Goal: Navigation & Orientation: Find specific page/section

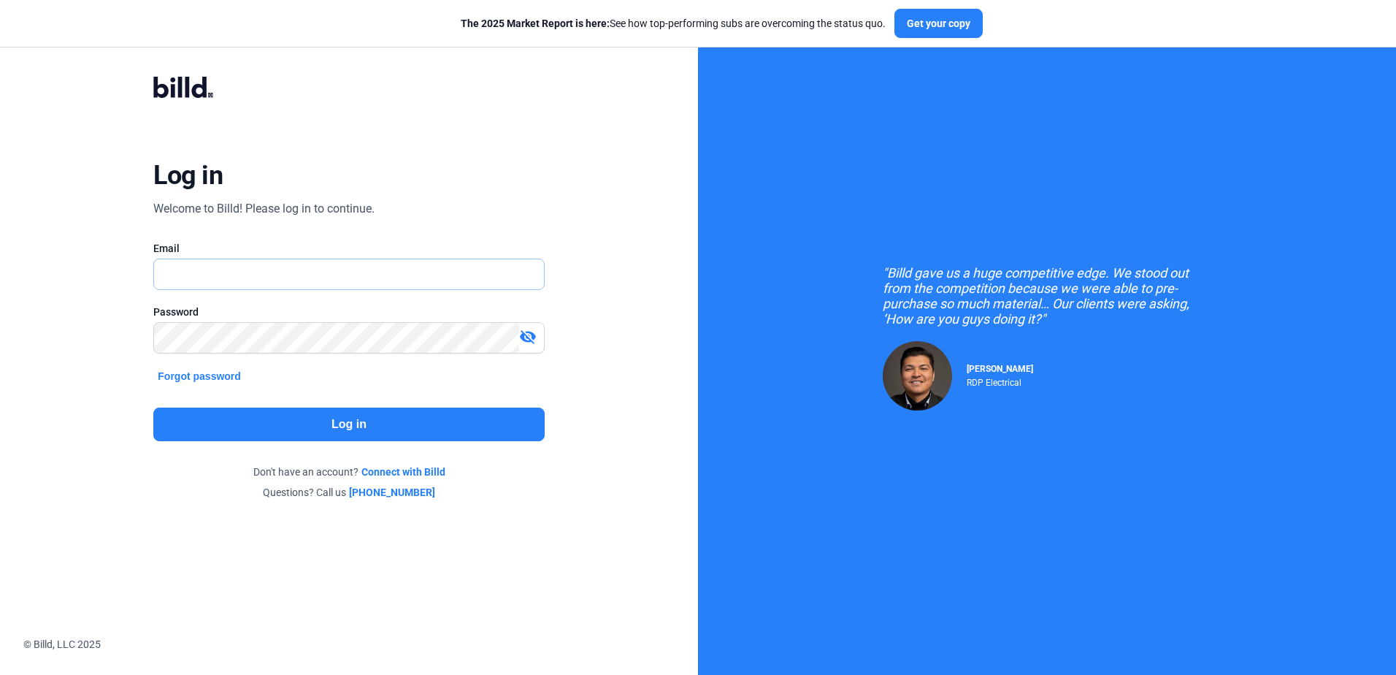
type input "[PERSON_NAME][EMAIL_ADDRESS][DOMAIN_NAME]"
click at [208, 423] on button "Log in" at bounding box center [348, 424] width 391 height 34
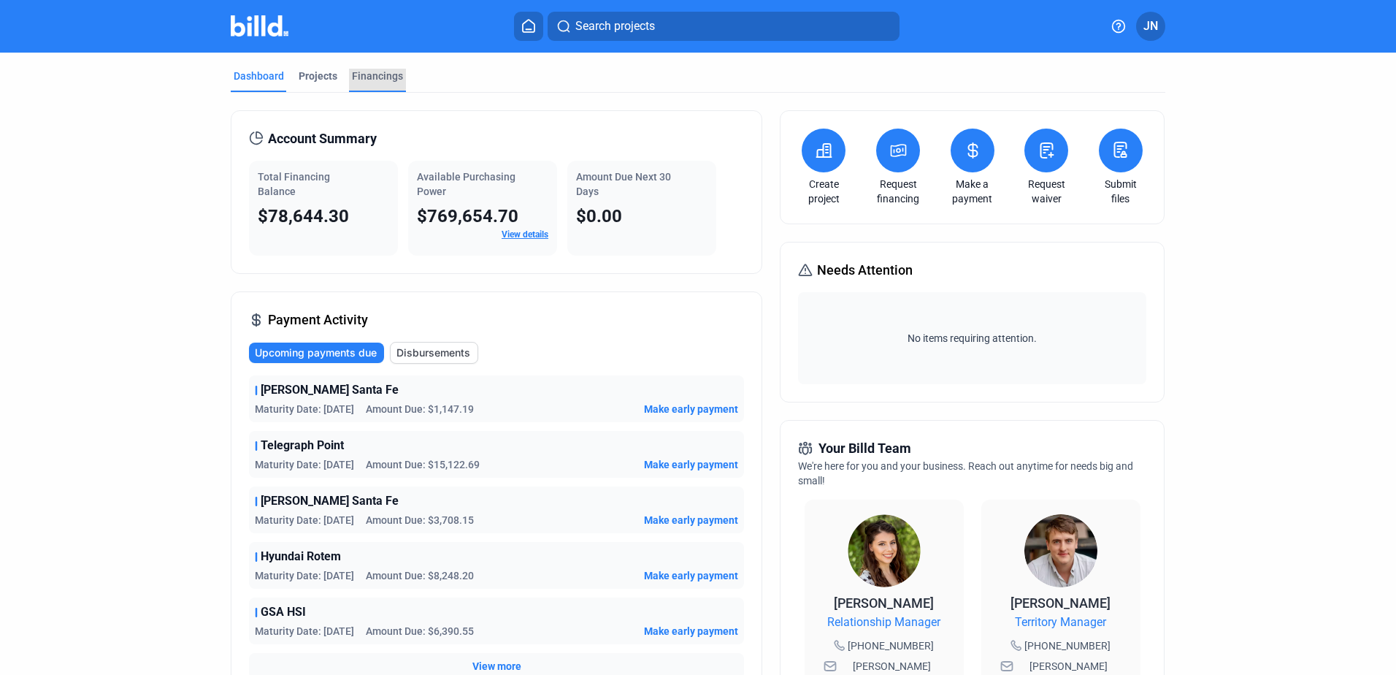
click at [365, 77] on div "Financings" at bounding box center [377, 76] width 51 height 15
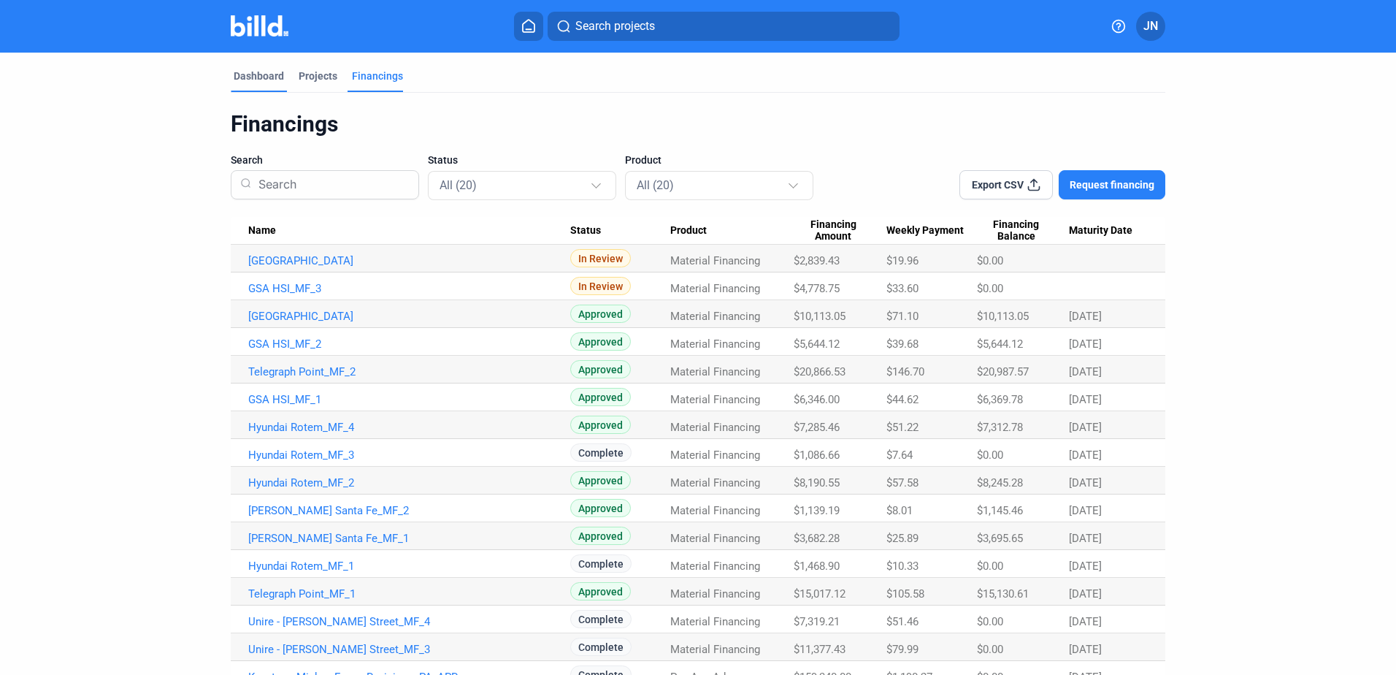
click at [266, 81] on div "Dashboard" at bounding box center [259, 76] width 50 height 15
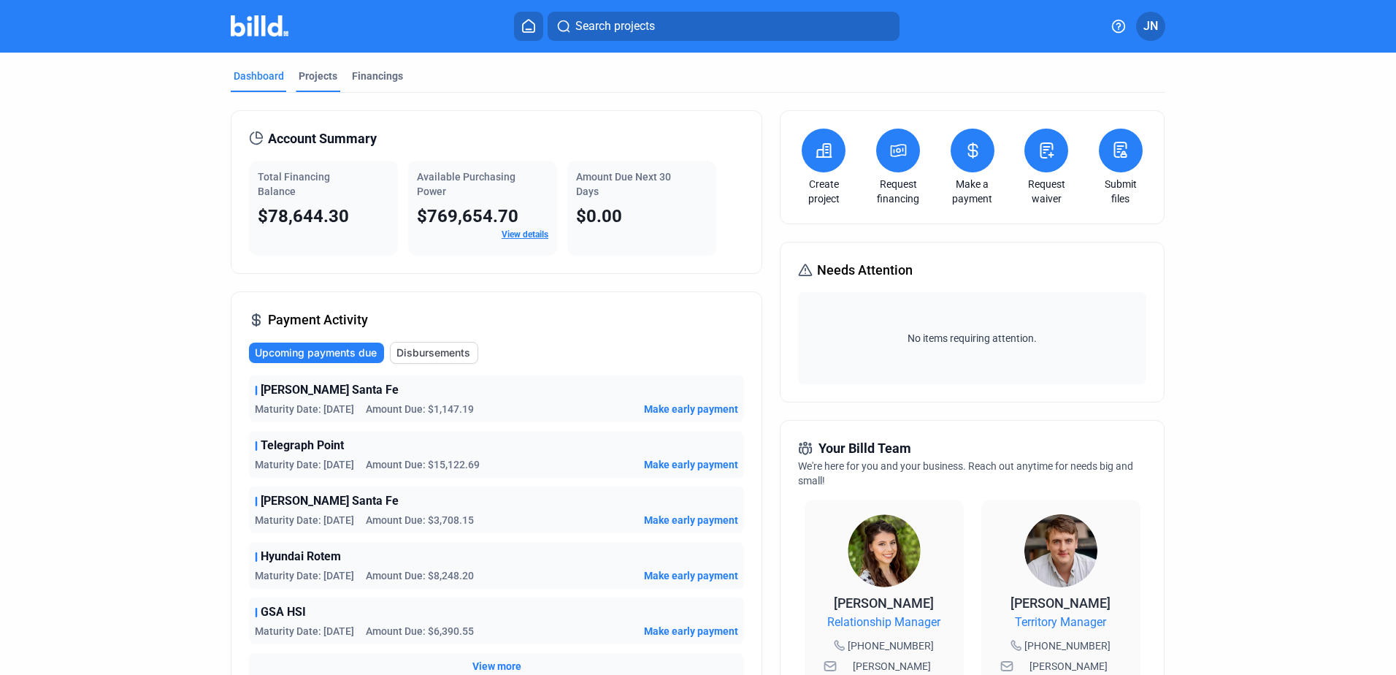
click at [309, 74] on div "Projects" at bounding box center [318, 76] width 39 height 15
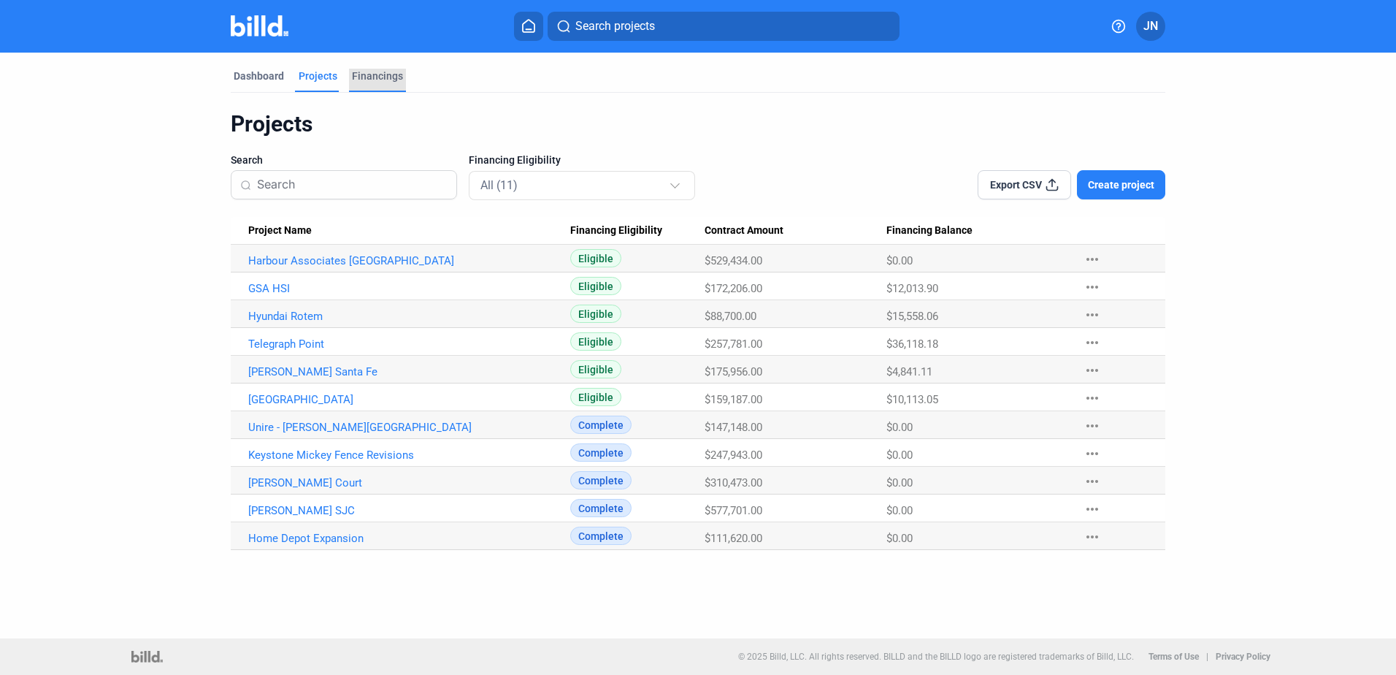
click at [391, 75] on div "Financings" at bounding box center [377, 76] width 51 height 15
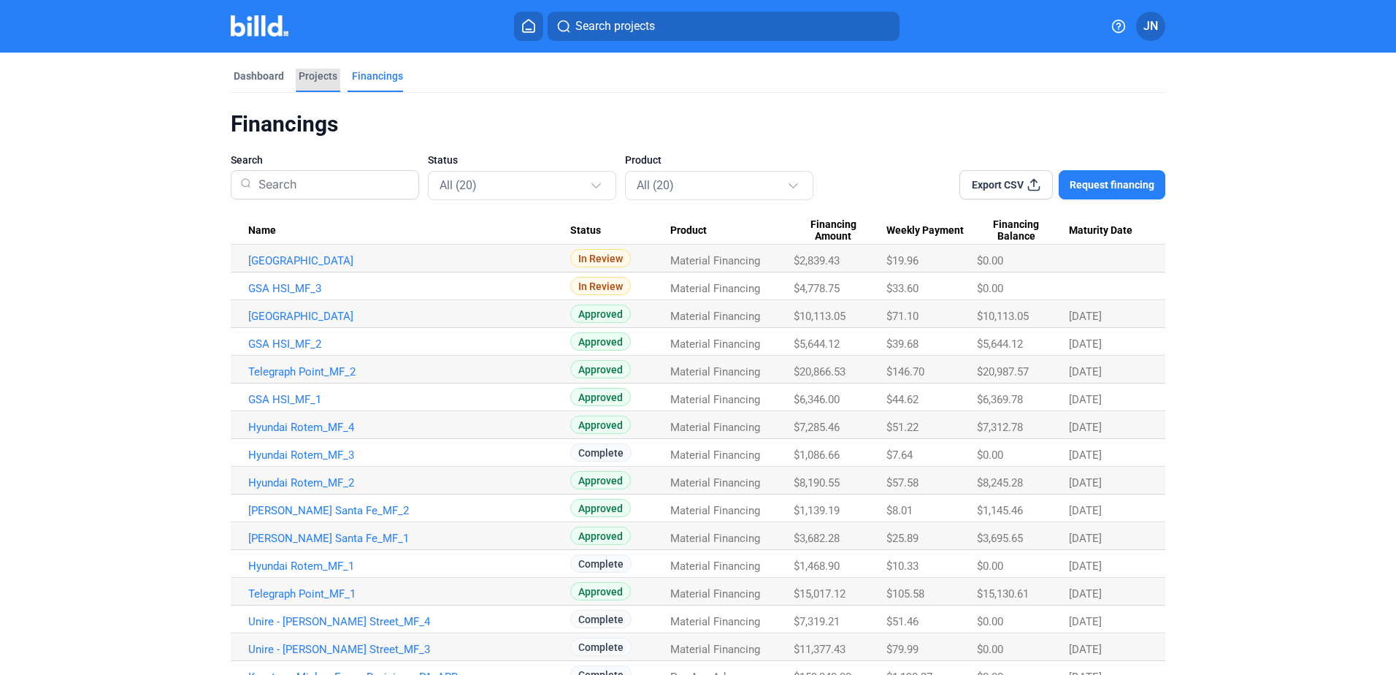
click at [310, 71] on div "Projects" at bounding box center [318, 76] width 39 height 15
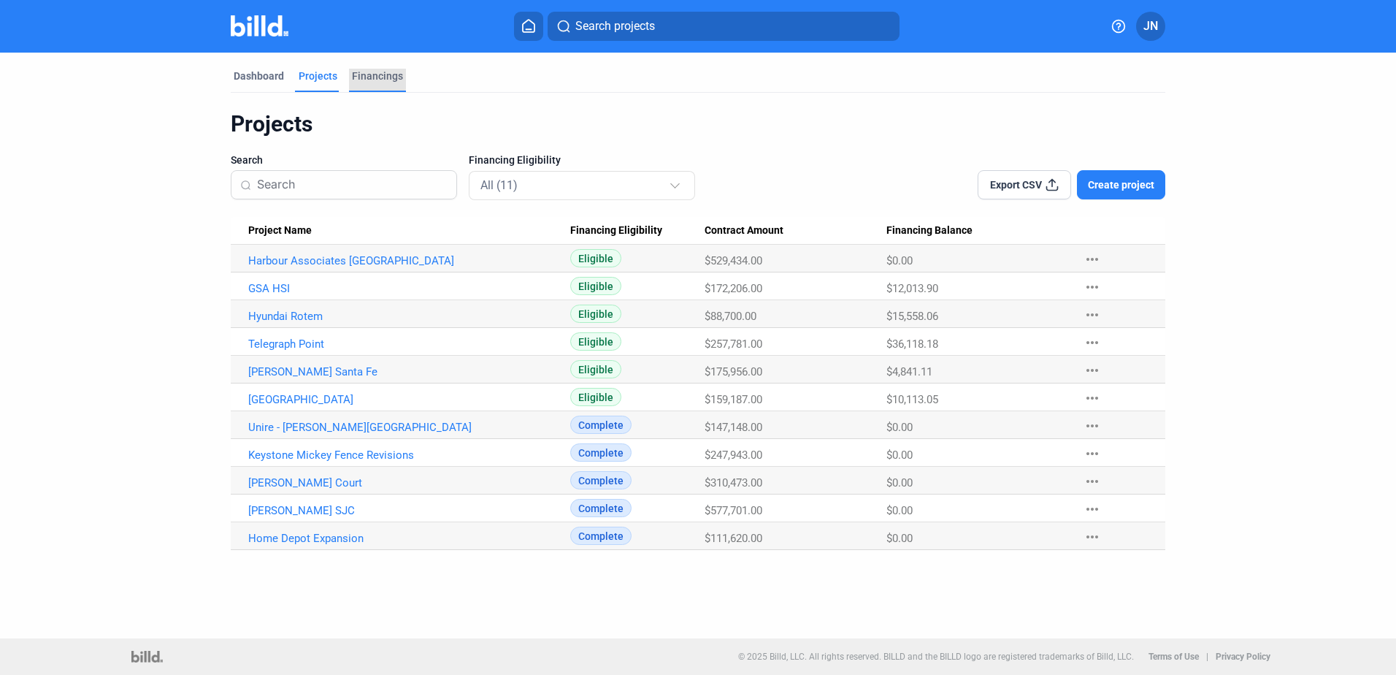
click at [366, 71] on div "Financings" at bounding box center [377, 76] width 51 height 15
